Goal: Task Accomplishment & Management: Complete application form

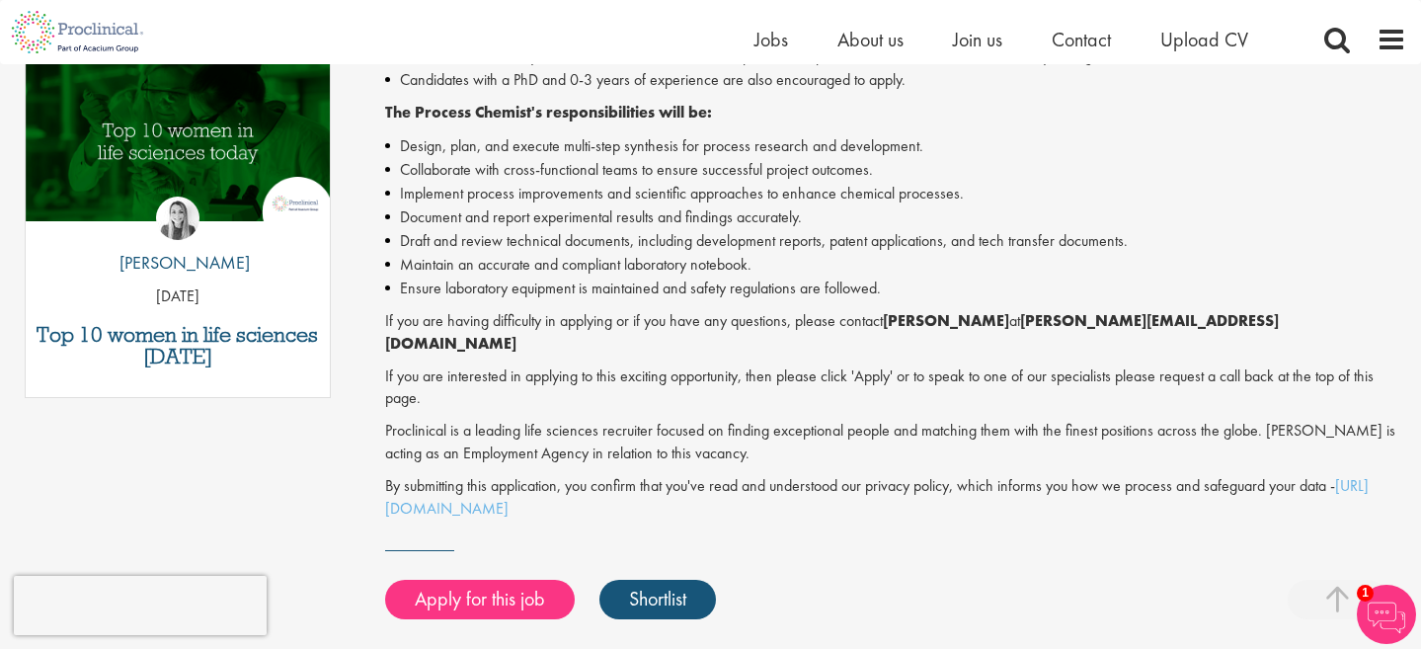
scroll to position [1046, 0]
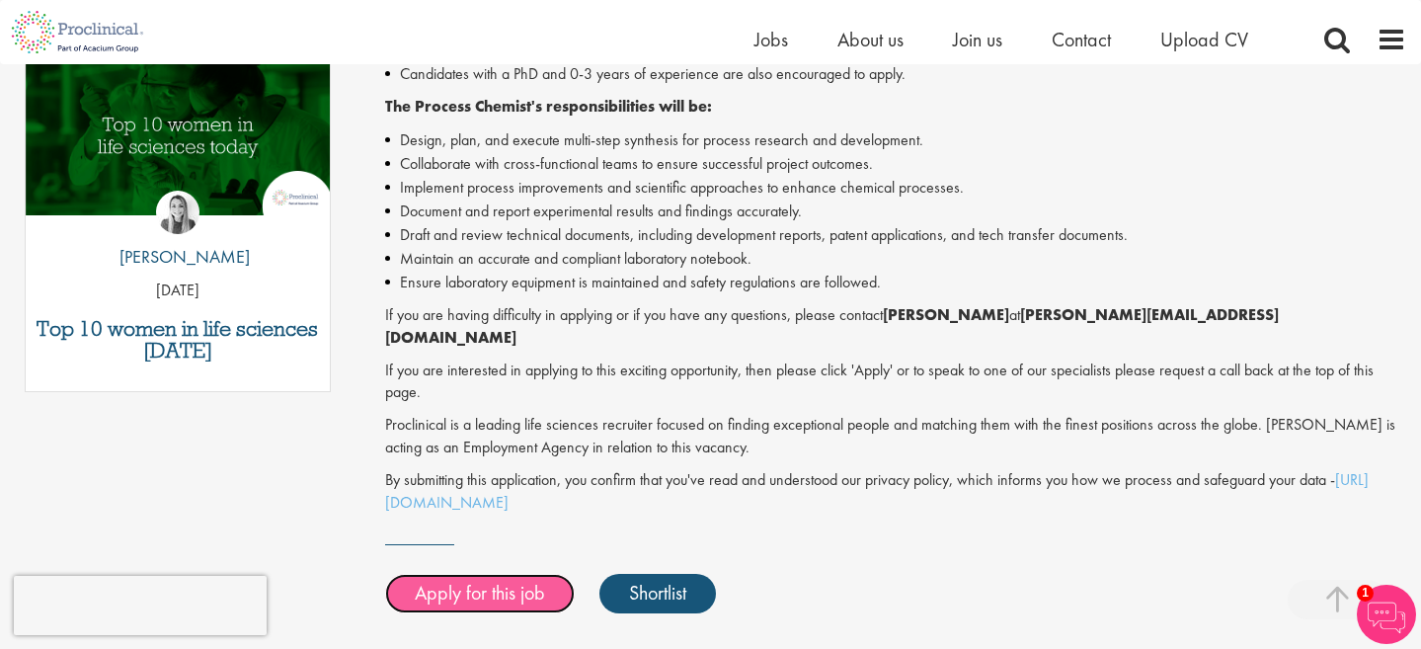
click at [517, 577] on link "Apply for this job" at bounding box center [480, 594] width 190 height 40
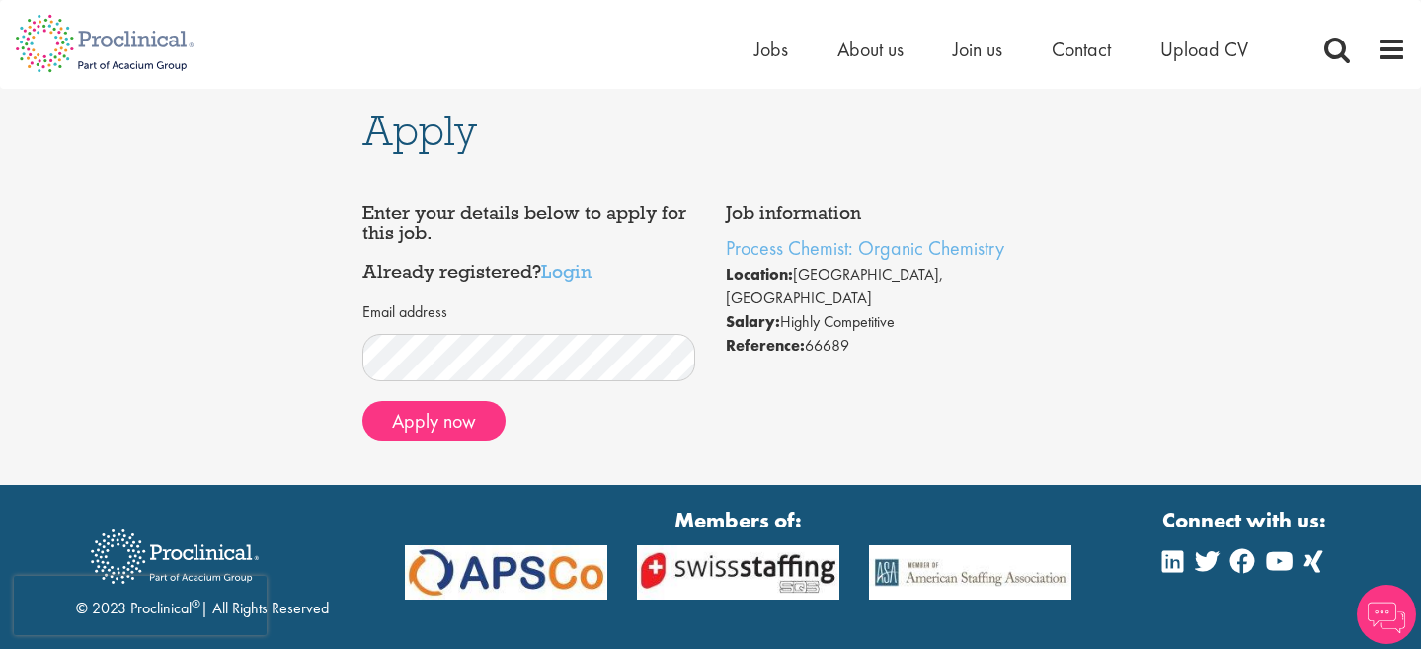
click at [601, 381] on form "Email address Apply now" at bounding box center [528, 370] width 303 height 139
click at [450, 411] on button "Apply now" at bounding box center [433, 421] width 143 height 40
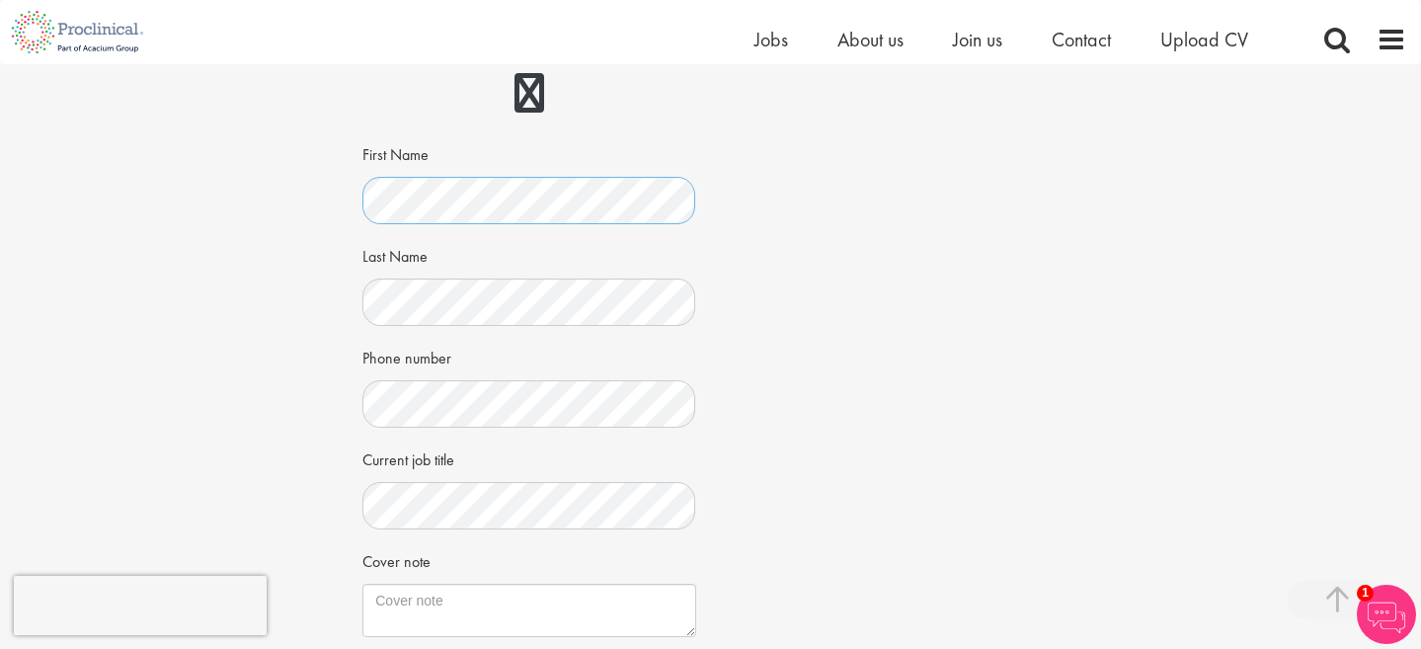
scroll to position [485, 0]
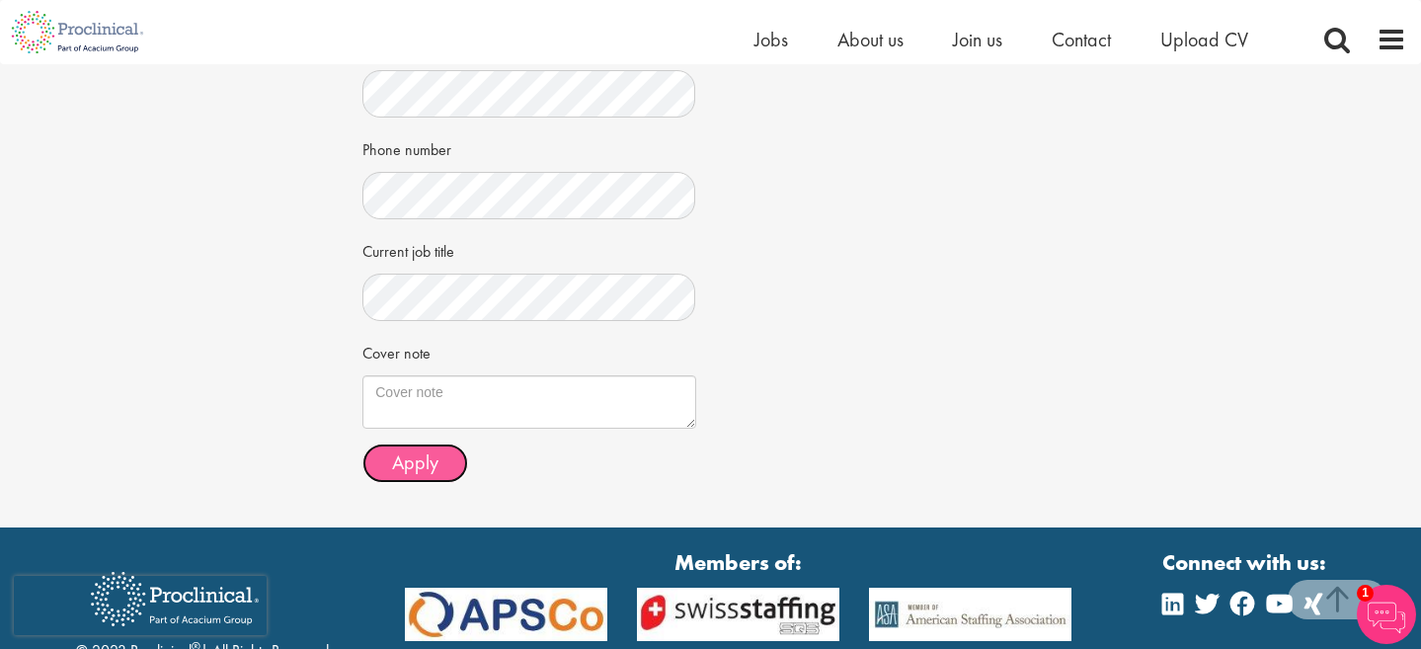
click at [417, 471] on span "Apply" at bounding box center [415, 462] width 46 height 26
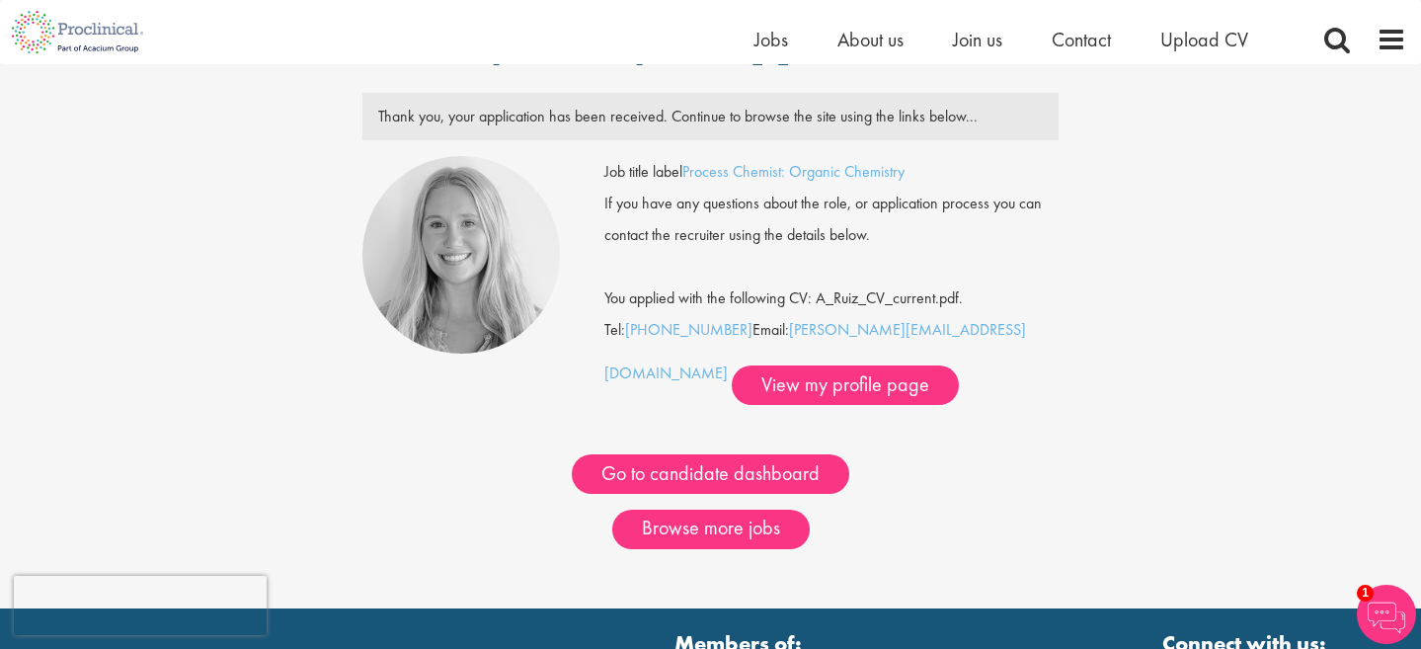
scroll to position [95, 0]
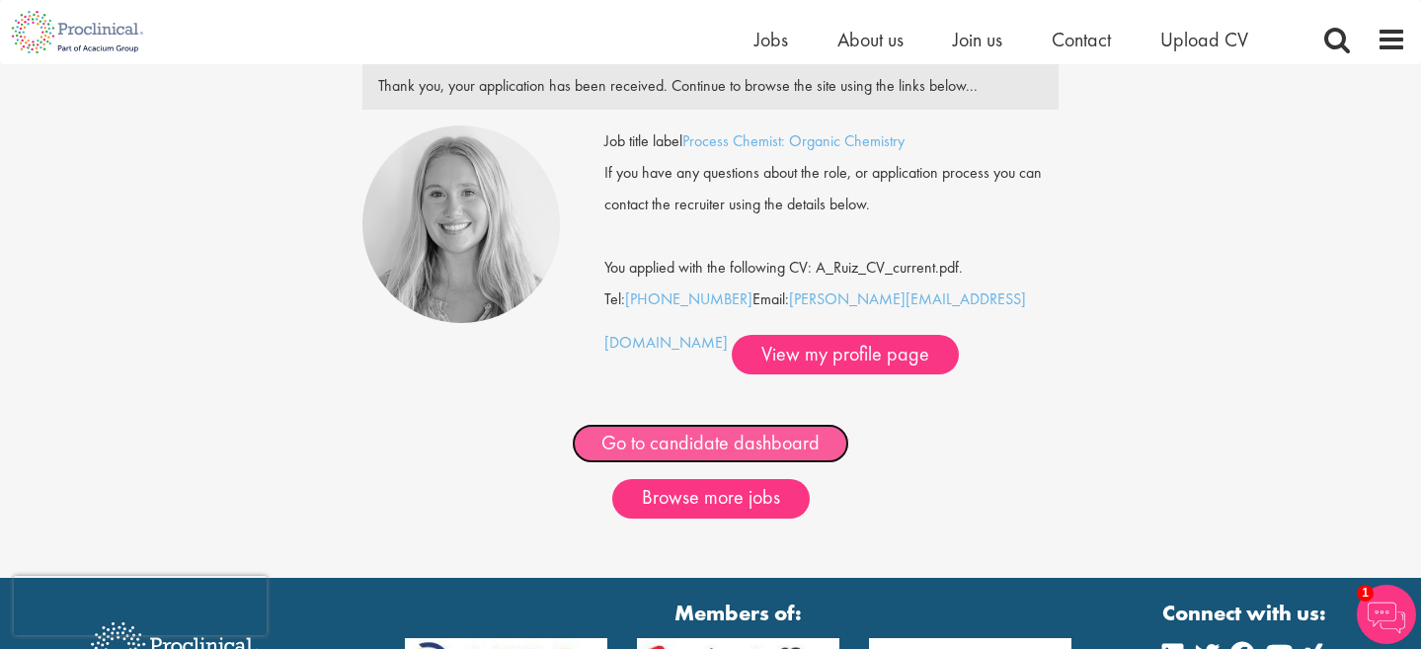
click at [801, 451] on link "Go to candidate dashboard" at bounding box center [710, 444] width 277 height 40
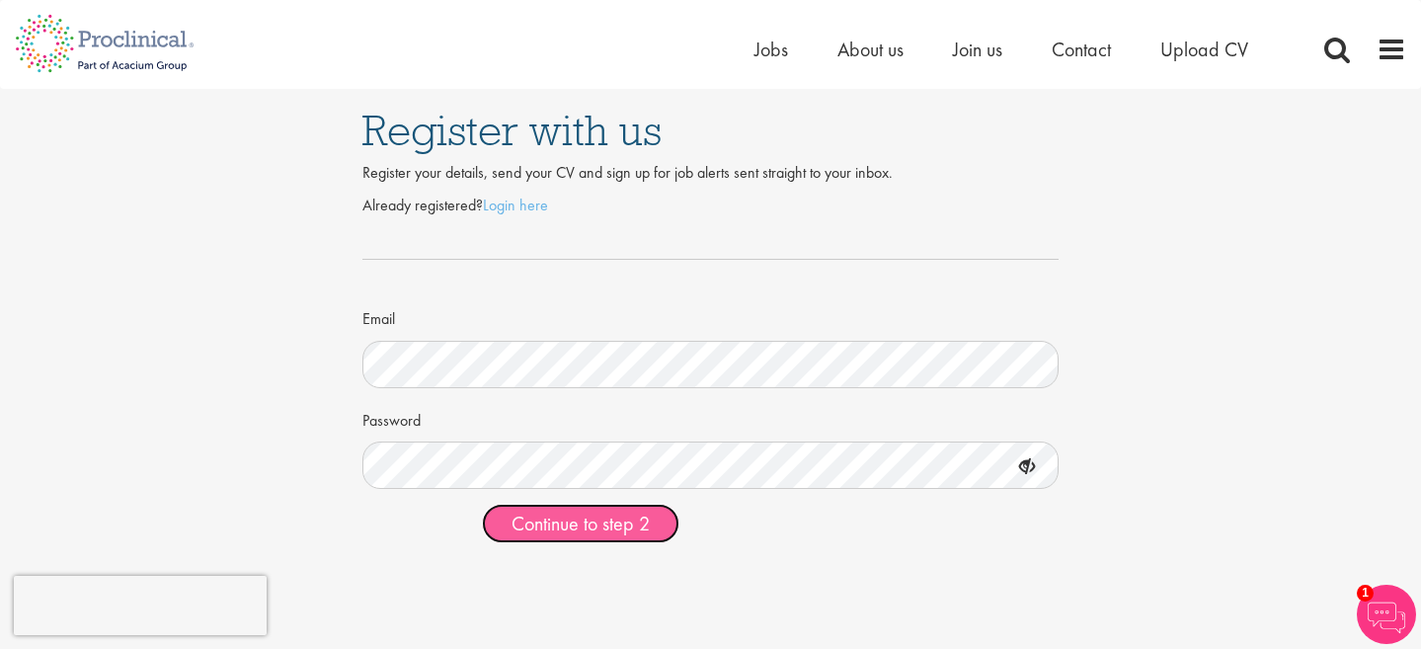
click at [545, 536] on button "Continue to step 2" at bounding box center [581, 524] width 198 height 40
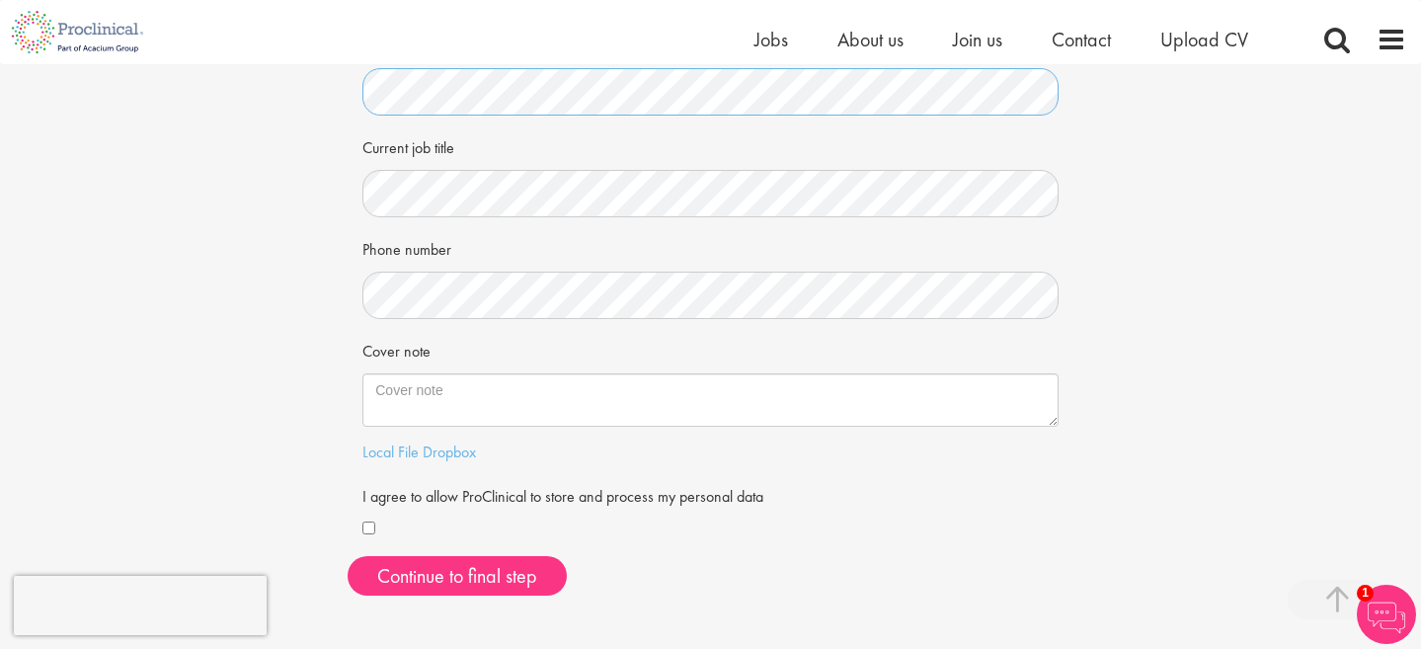
scroll to position [363, 0]
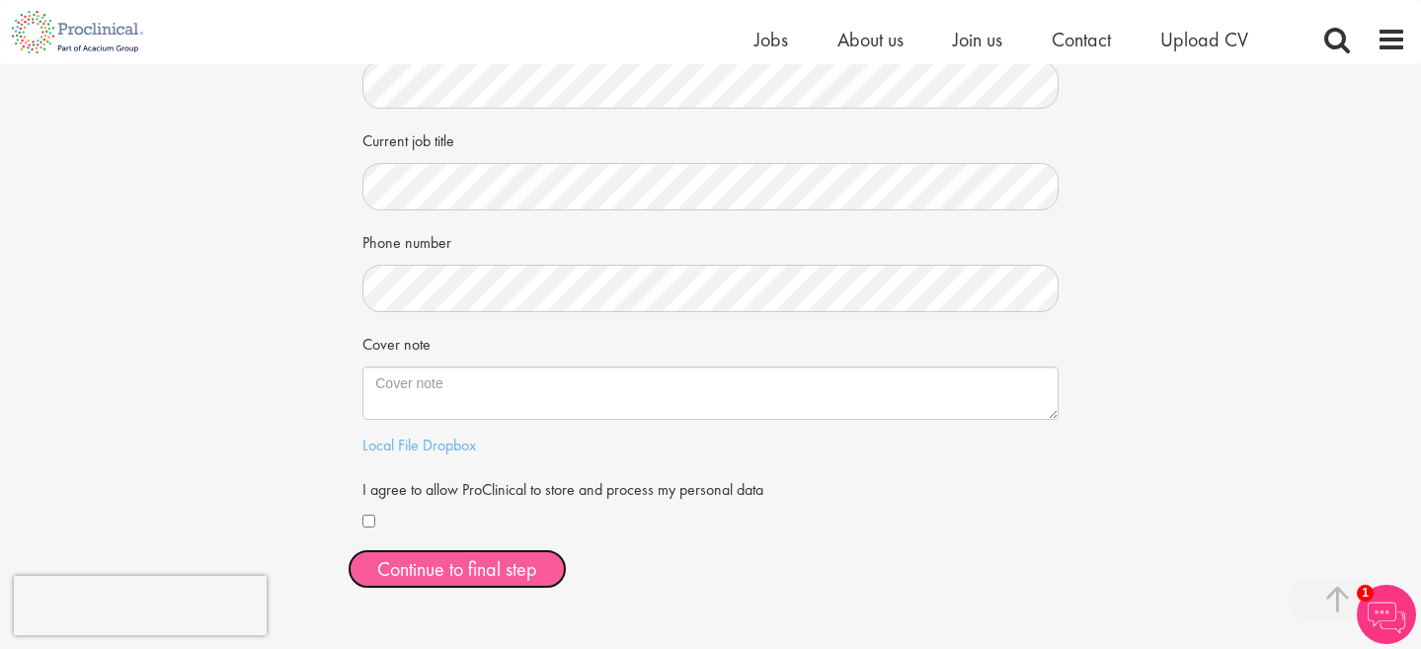
click at [440, 561] on button "Continue to final step" at bounding box center [457, 569] width 219 height 40
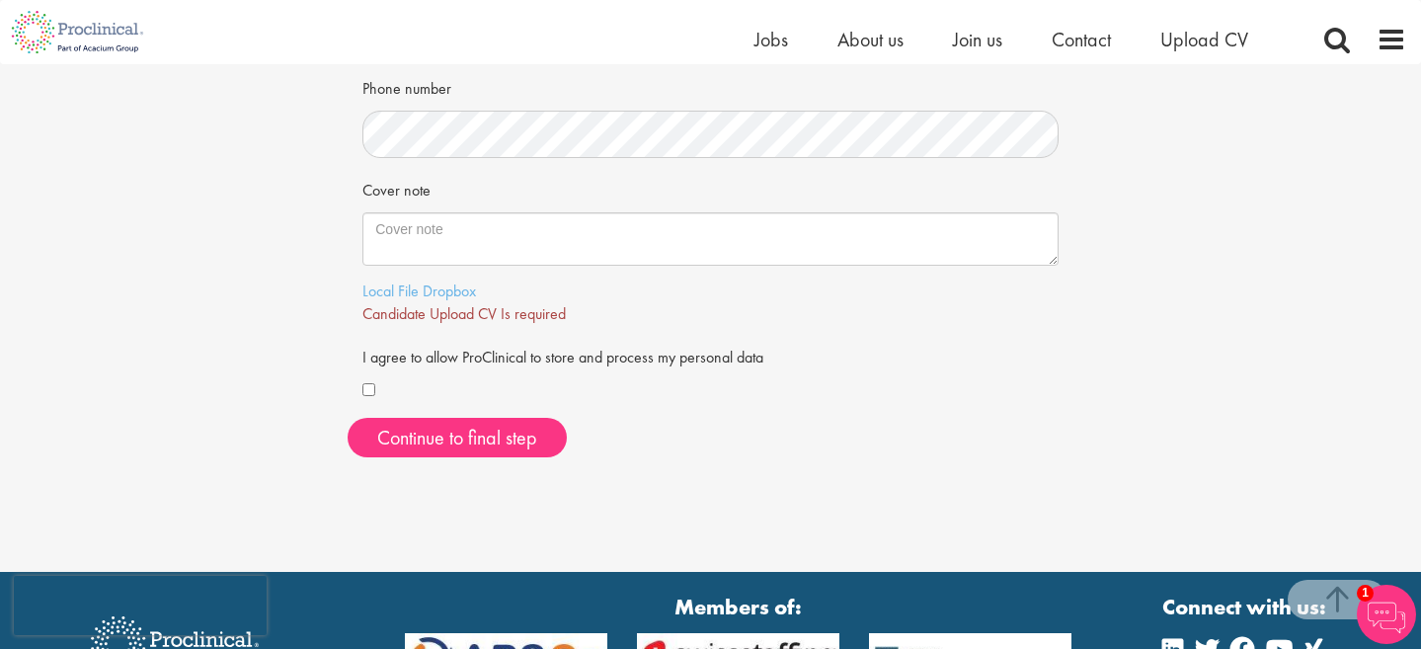
scroll to position [519, 0]
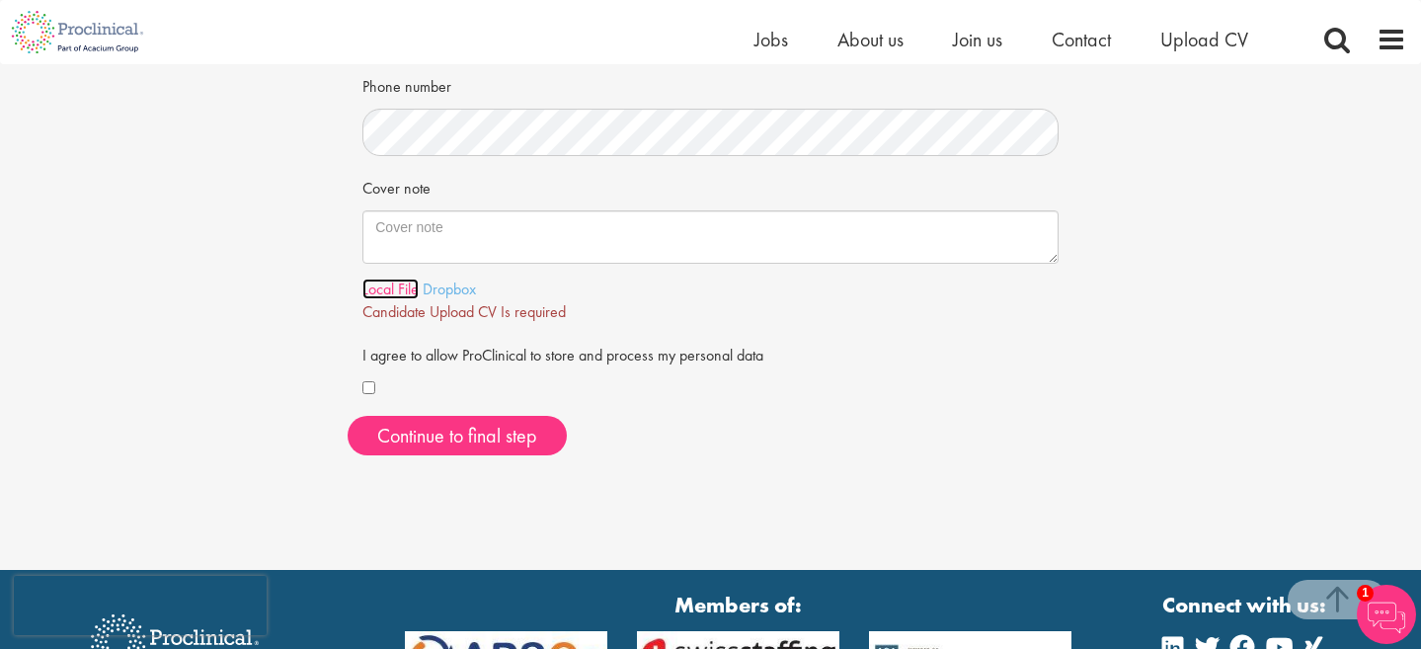
click at [388, 292] on link "Local File" at bounding box center [390, 288] width 56 height 21
click at [522, 437] on span "Continue to final step" at bounding box center [457, 436] width 160 height 26
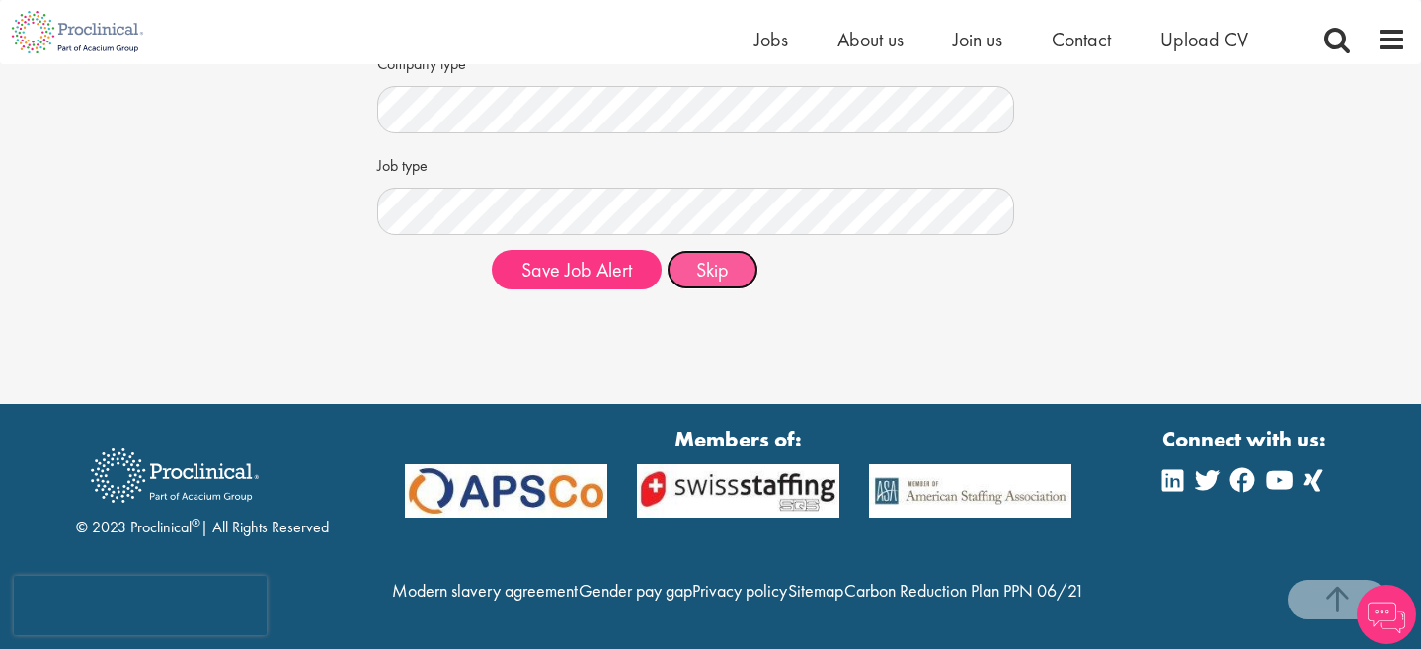
click at [706, 250] on button "Skip" at bounding box center [713, 270] width 92 height 40
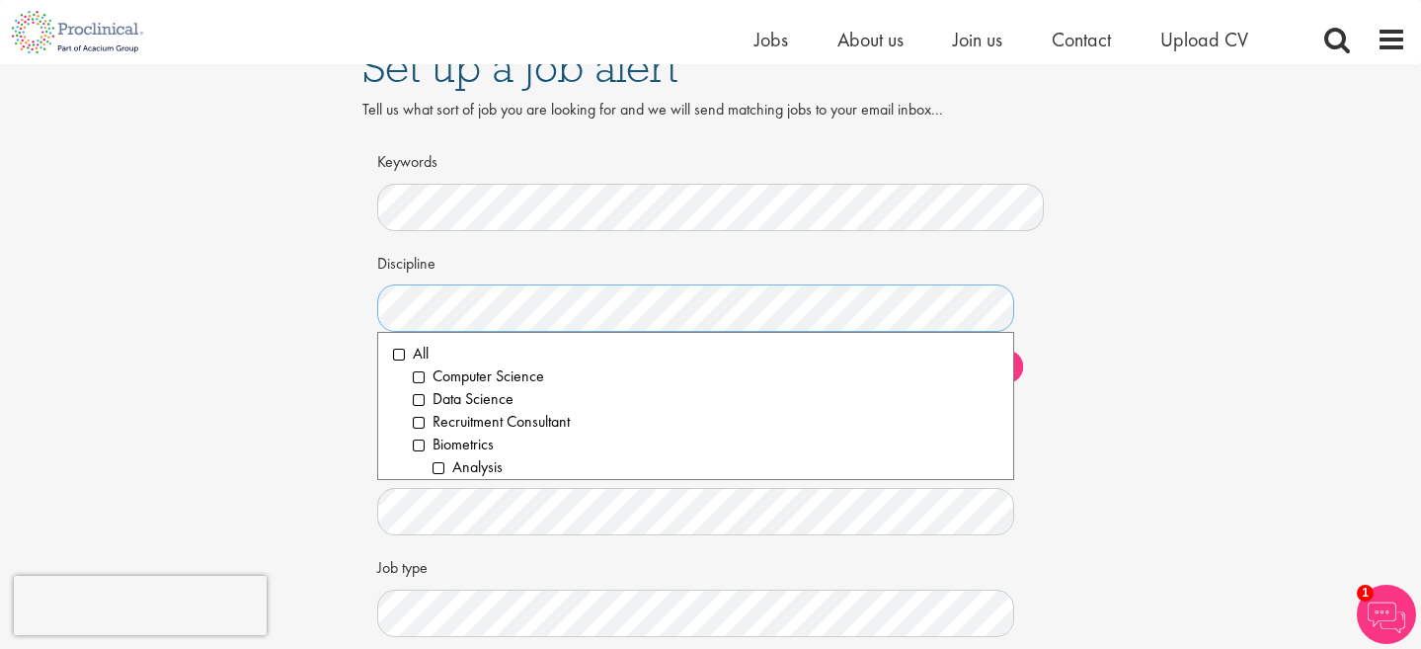
scroll to position [351, 0]
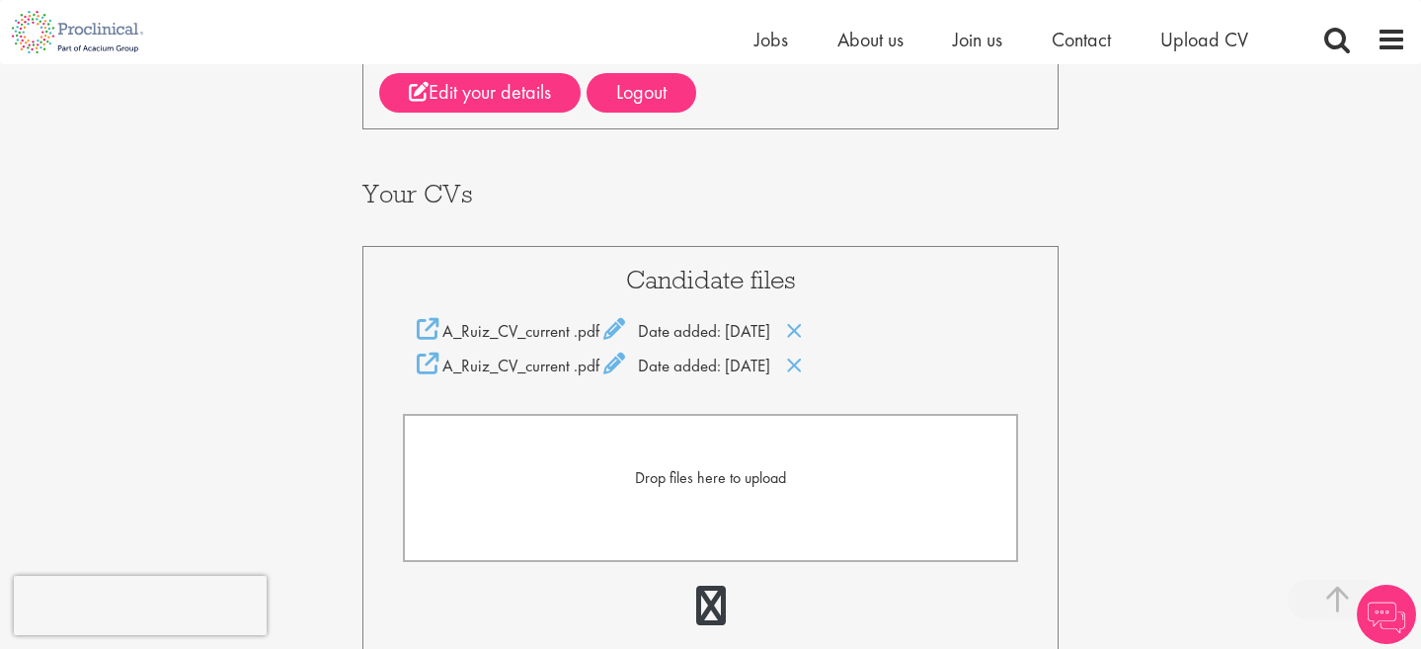
scroll to position [298, 0]
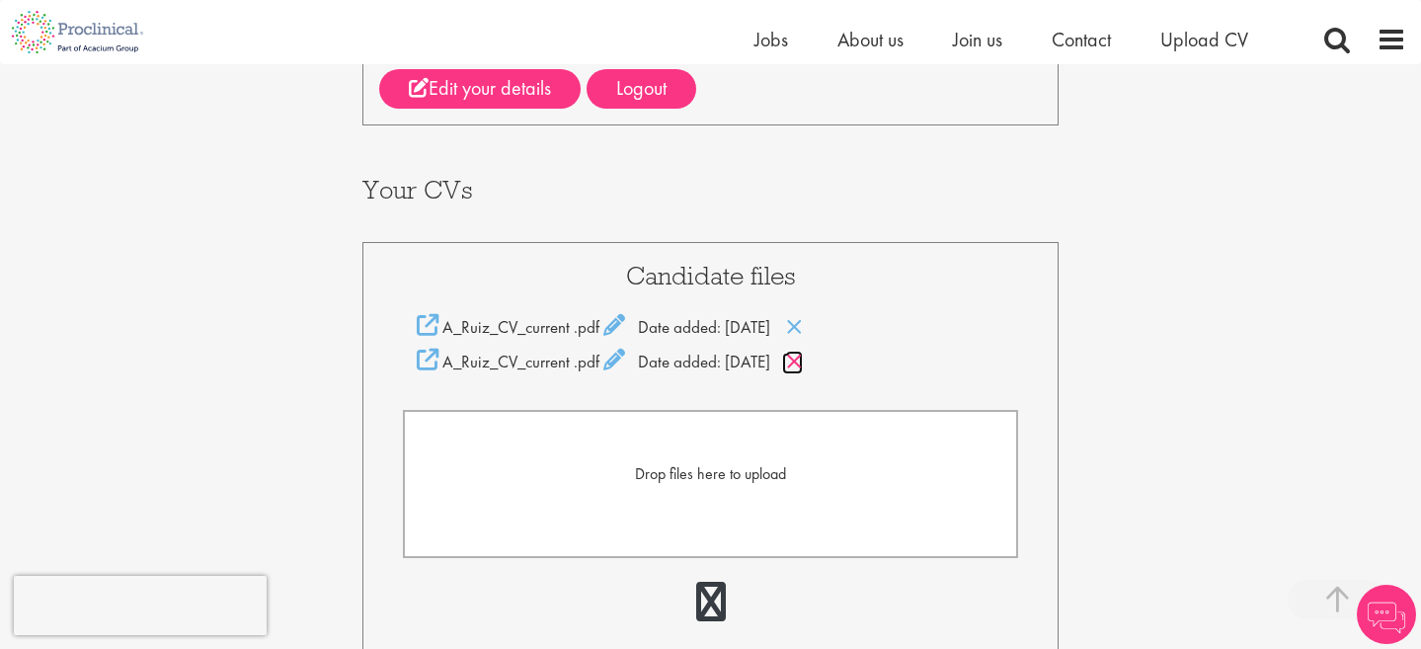
click at [803, 364] on icon at bounding box center [794, 362] width 17 height 22
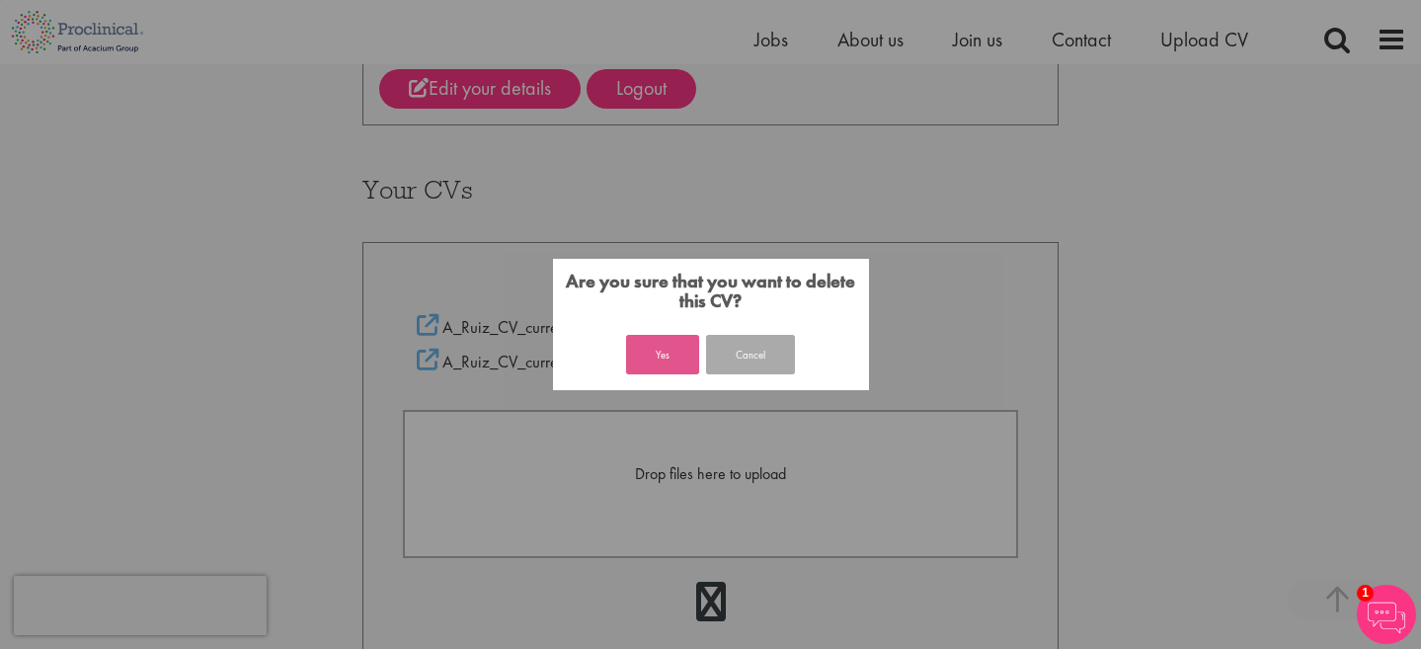
click at [662, 359] on button "Yes" at bounding box center [662, 355] width 73 height 40
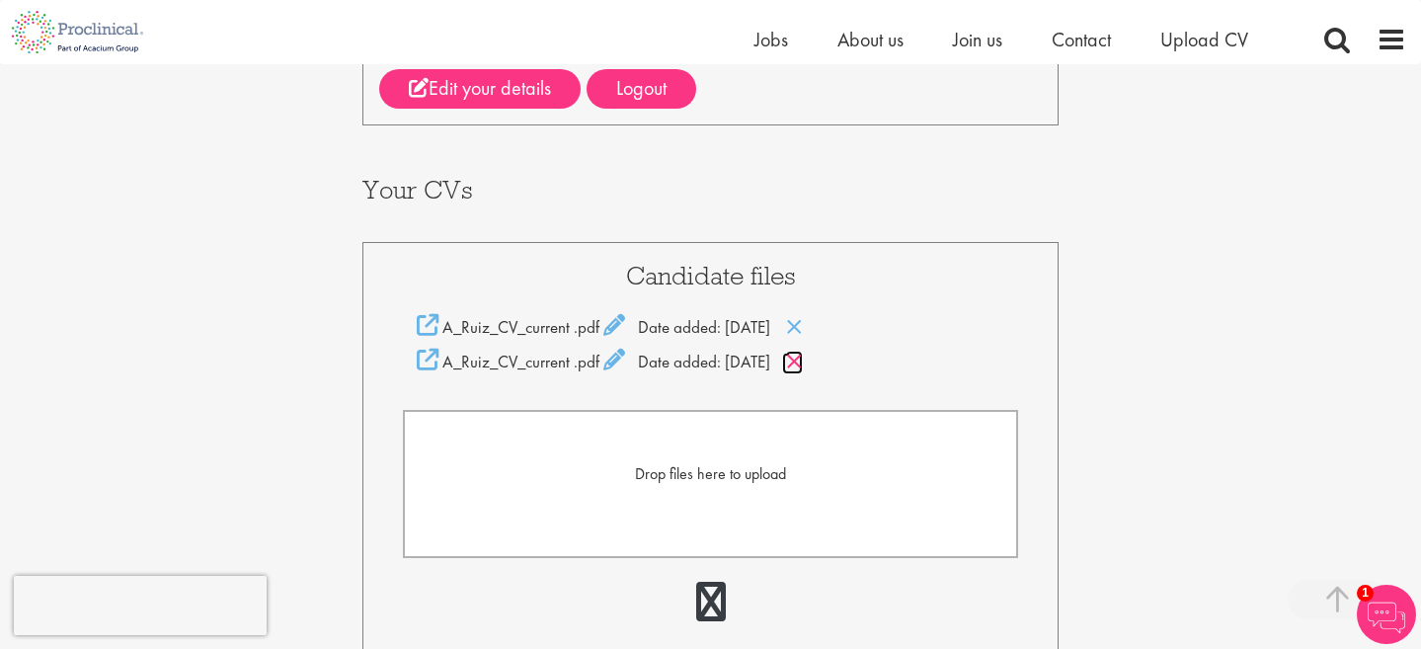
scroll to position [358, 0]
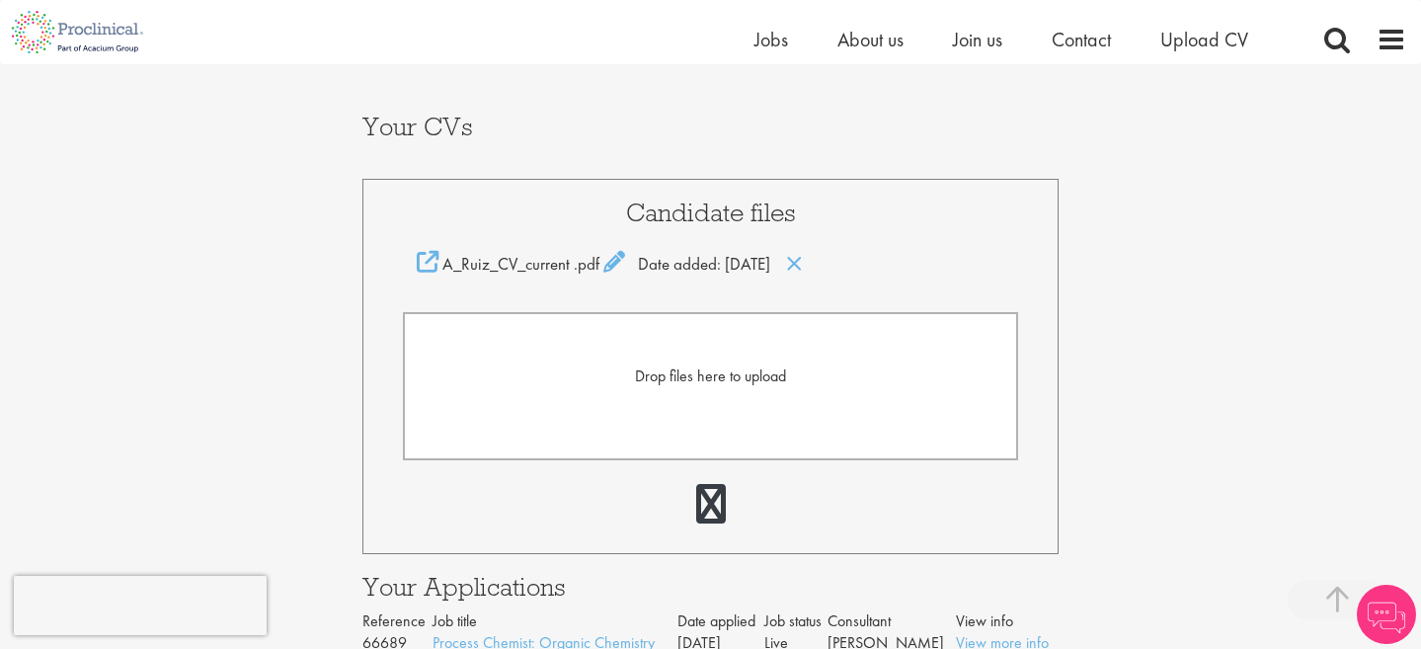
click at [747, 367] on span "Drop files here to upload" at bounding box center [710, 375] width 151 height 21
